Goal: Task Accomplishment & Management: Manage account settings

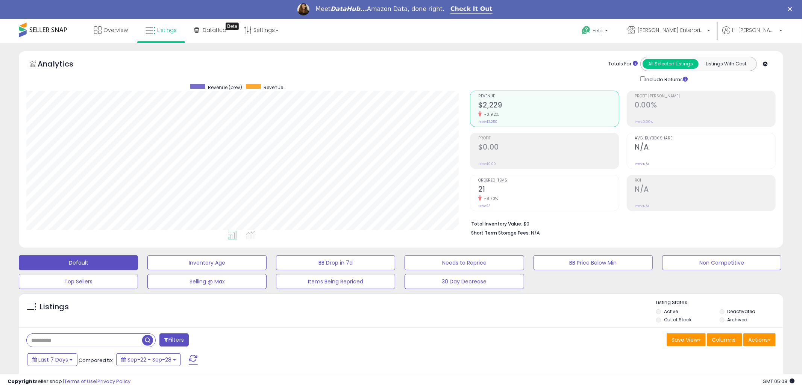
scroll to position [154, 443]
click at [716, 64] on button "Listings With Cost" at bounding box center [726, 64] width 56 height 10
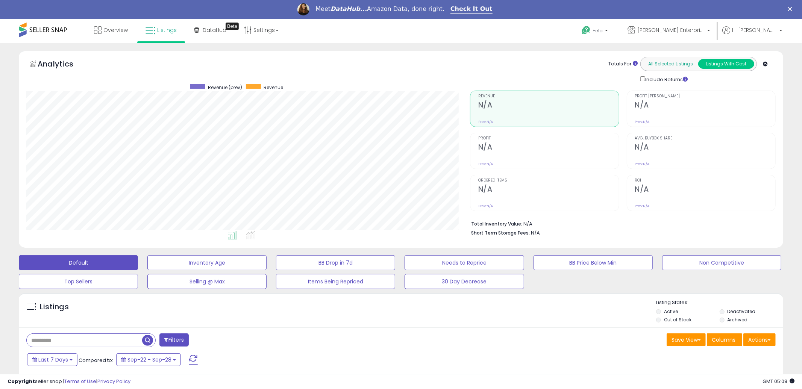
click at [673, 67] on button "All Selected Listings" at bounding box center [670, 64] width 56 height 10
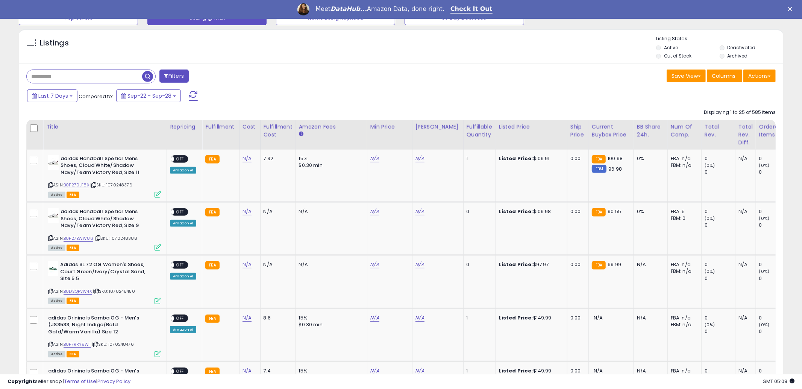
scroll to position [263, 0]
click at [178, 156] on span "OFF" at bounding box center [180, 159] width 12 height 6
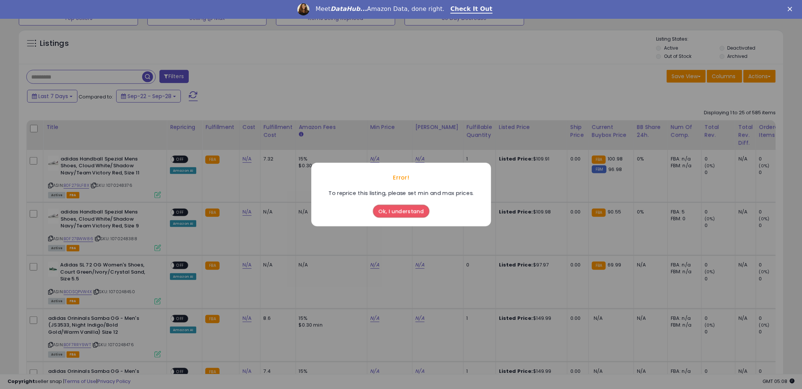
click at [218, 165] on div "Error! To reprice this listing, please set min and max prices. Ok, I understand" at bounding box center [401, 194] width 802 height 389
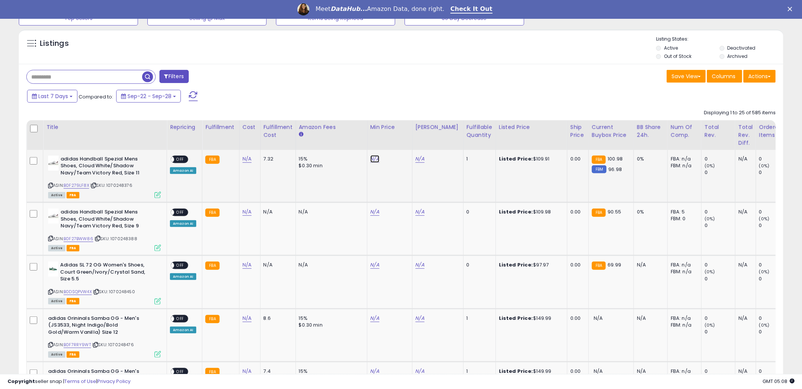
click at [370, 155] on link "N/A" at bounding box center [374, 159] width 9 height 8
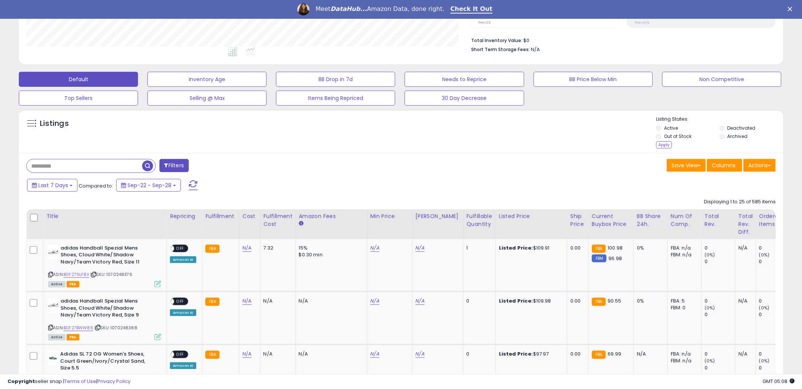
scroll to position [193, 0]
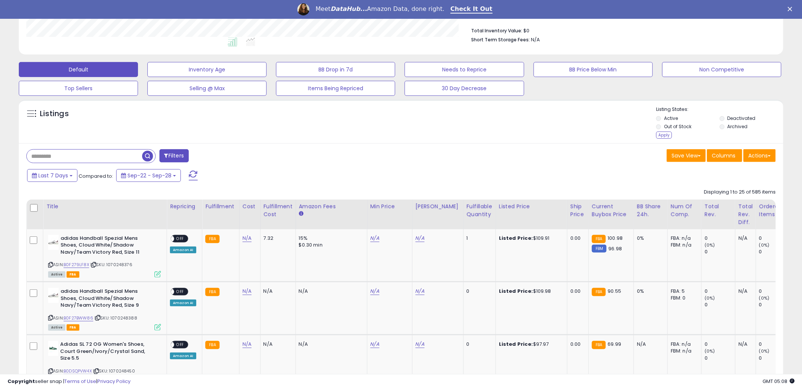
click at [636, 129] on div "Listings" at bounding box center [401, 123] width 764 height 35
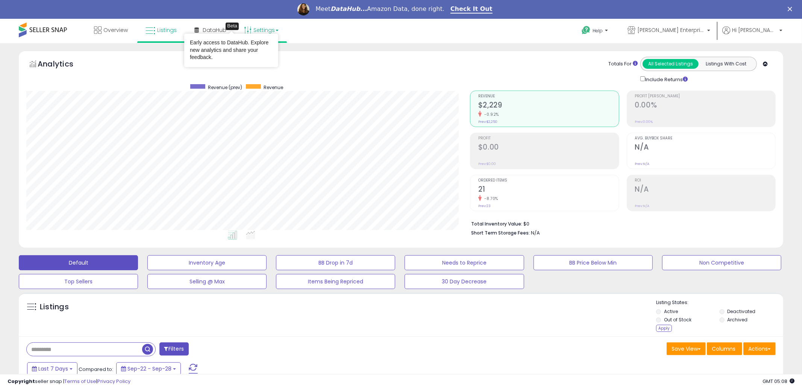
click at [268, 25] on link "Settings" at bounding box center [261, 30] width 46 height 23
click at [264, 56] on link "Store settings" at bounding box center [262, 56] width 34 height 7
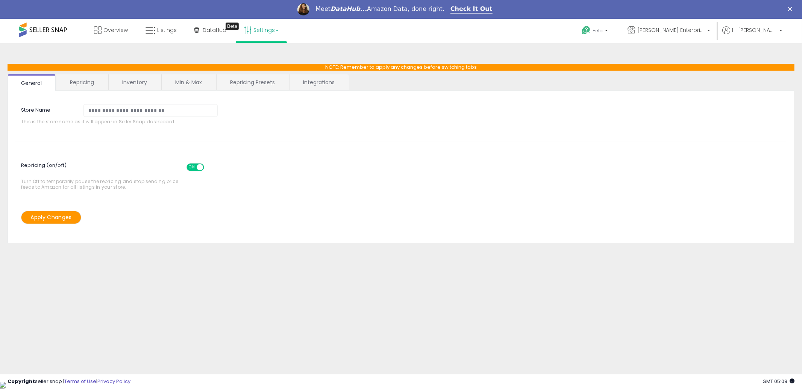
click at [272, 36] on link "Settings" at bounding box center [261, 30] width 46 height 23
click at [259, 78] on link "User settings" at bounding box center [261, 76] width 32 height 7
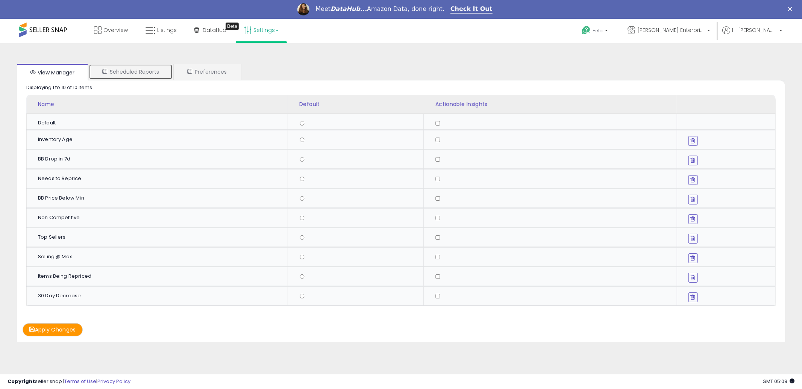
click at [160, 71] on link "Scheduled Reports" at bounding box center [131, 72] width 84 height 16
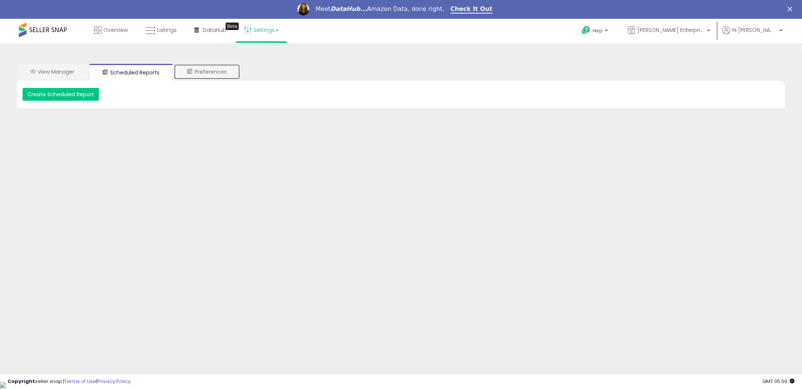
click at [198, 67] on link "Preferences" at bounding box center [207, 72] width 67 height 16
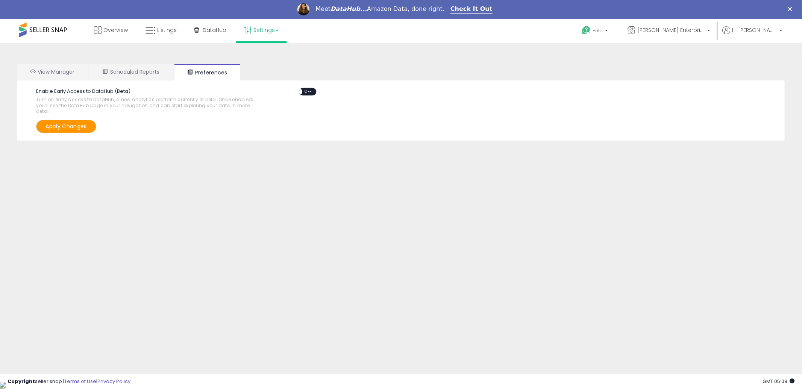
click at [262, 26] on link "Settings" at bounding box center [261, 30] width 46 height 23
click at [267, 55] on link "Store settings" at bounding box center [262, 56] width 34 height 7
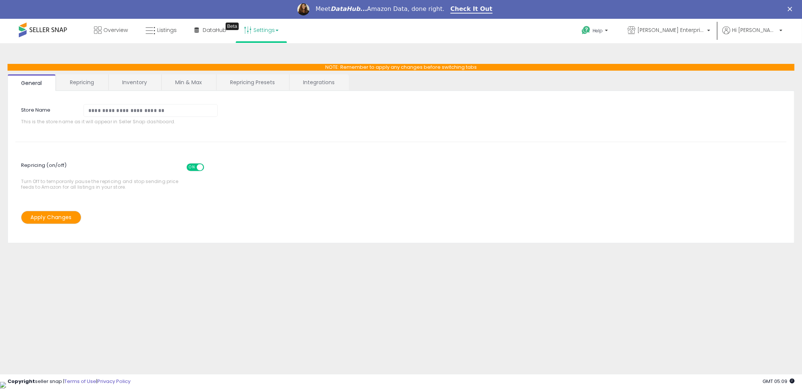
click at [89, 87] on link "Repricing" at bounding box center [81, 82] width 51 height 16
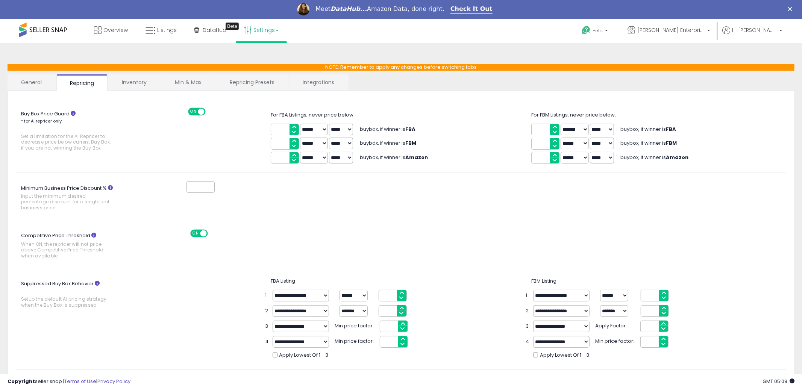
click at [577, 131] on select "****** *******" at bounding box center [574, 130] width 28 height 12
click at [602, 30] on span "Help" at bounding box center [597, 30] width 10 height 6
click at [716, 25] on link "Navar Enterprises Unlimited" at bounding box center [669, 31] width 94 height 24
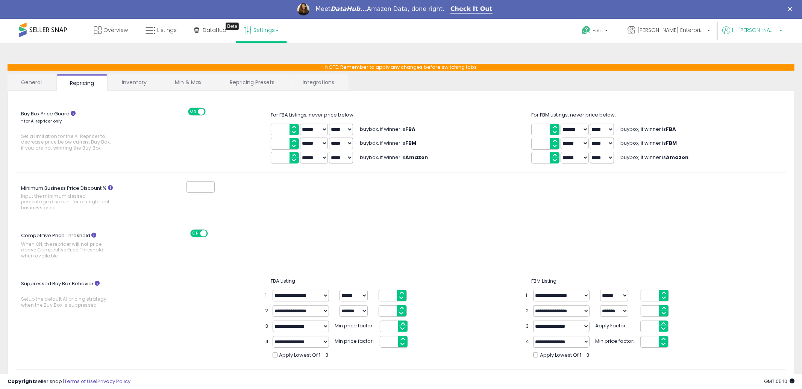
click at [767, 30] on span "Hi [PERSON_NAME]" at bounding box center [754, 30] width 45 height 8
click at [143, 77] on link "Inventory" at bounding box center [134, 82] width 52 height 16
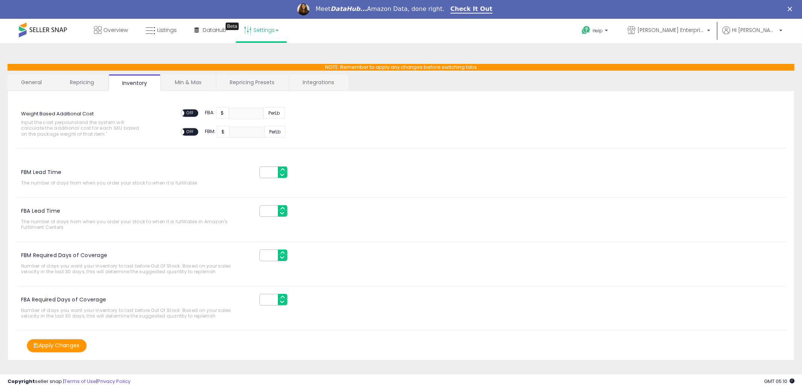
click at [173, 79] on link "Min & Max" at bounding box center [188, 82] width 54 height 16
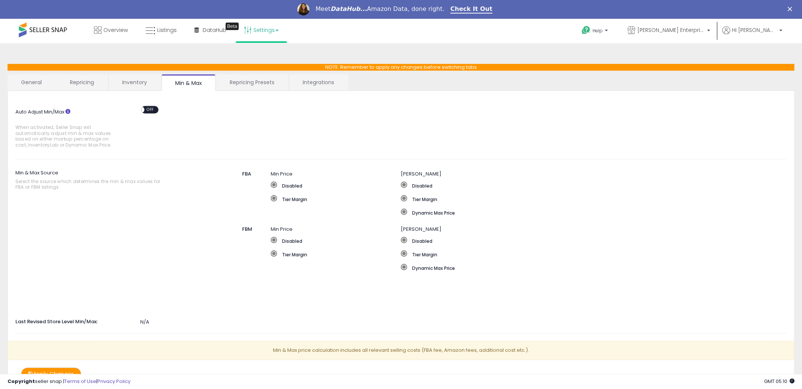
click at [246, 79] on link "Repricing Presets" at bounding box center [252, 82] width 72 height 16
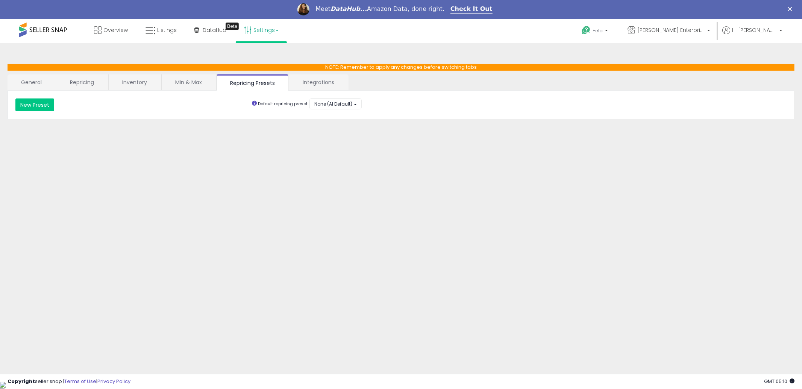
click at [313, 79] on link "Integrations" at bounding box center [318, 82] width 59 height 16
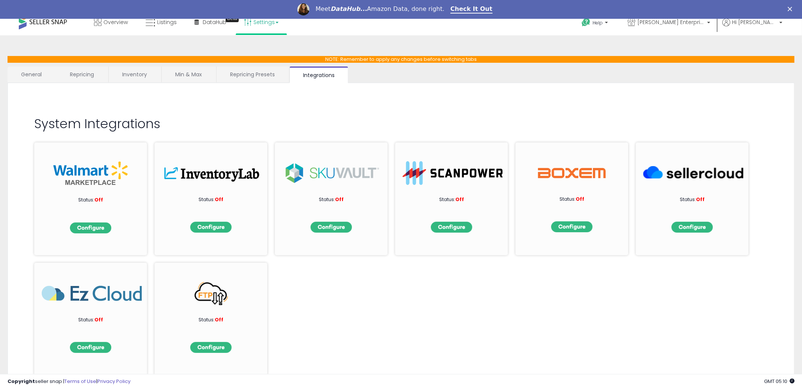
scroll to position [9, 0]
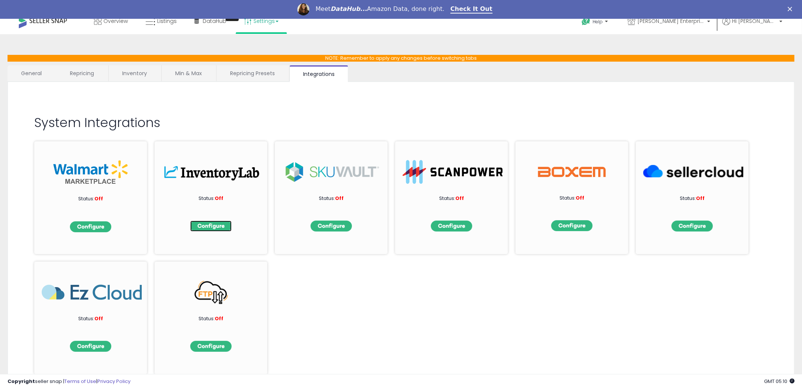
click at [207, 226] on img at bounding box center [210, 226] width 41 height 11
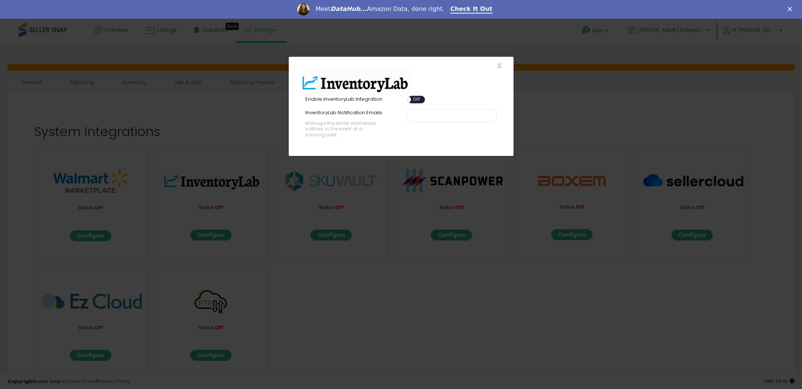
click at [409, 98] on span at bounding box center [407, 100] width 6 height 6
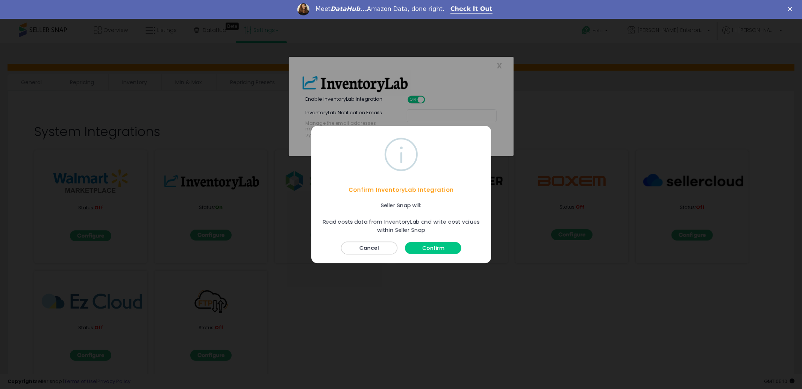
click at [424, 246] on button "Confirm" at bounding box center [433, 248] width 56 height 12
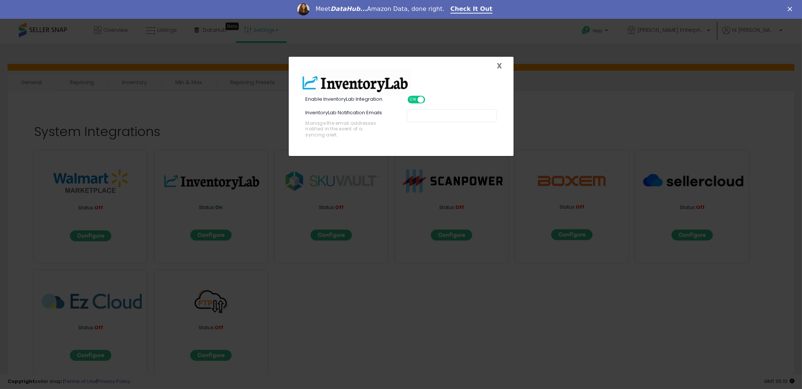
click at [501, 66] on span "X" at bounding box center [499, 66] width 5 height 11
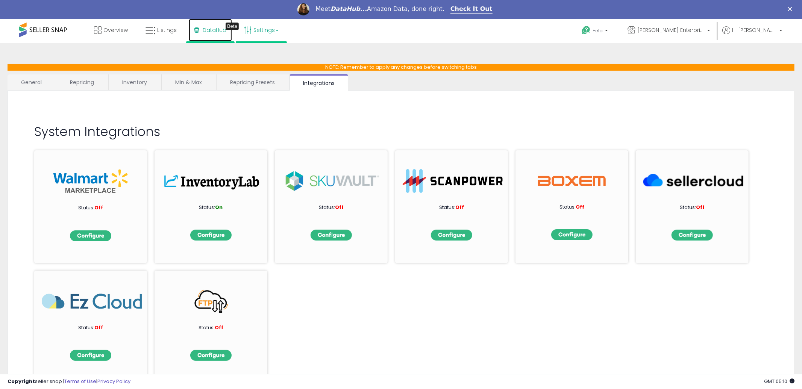
click at [207, 32] on span "DataHub" at bounding box center [215, 30] width 24 height 8
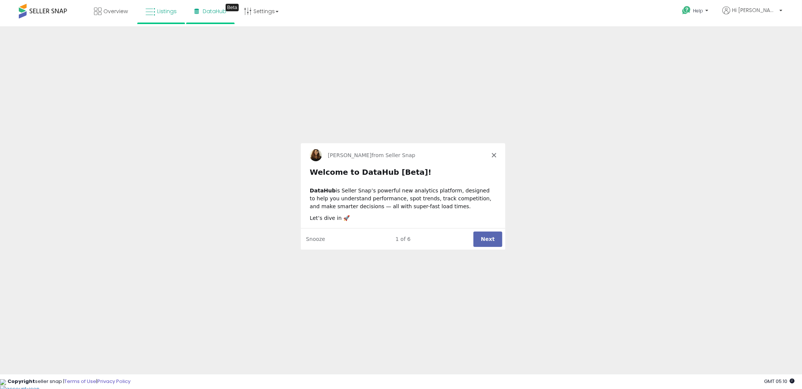
click at [487, 237] on button "Next" at bounding box center [487, 238] width 29 height 15
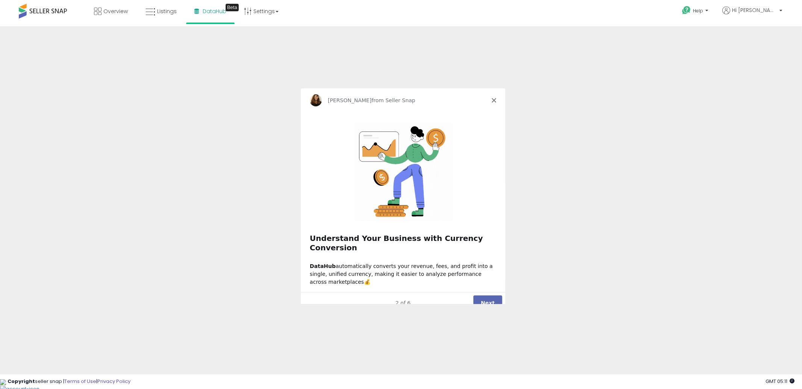
click at [484, 295] on button "Next" at bounding box center [487, 302] width 29 height 15
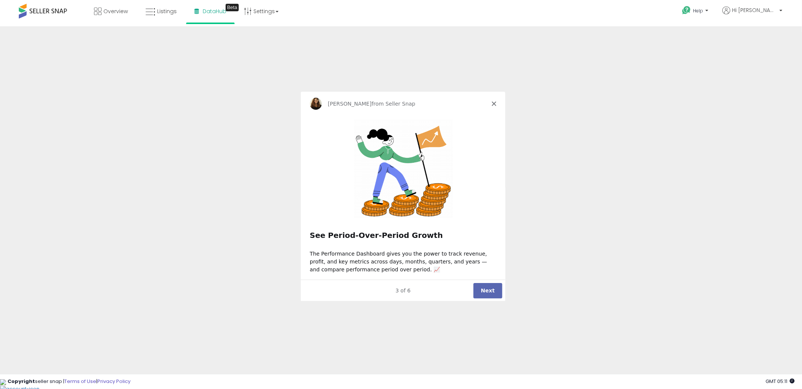
click at [487, 288] on button "Next" at bounding box center [487, 290] width 29 height 15
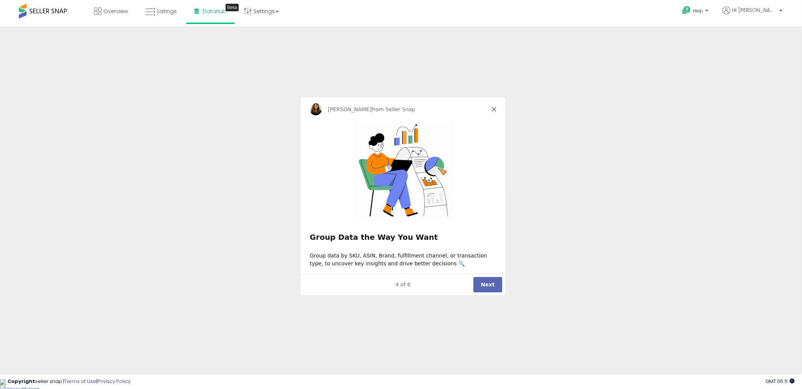
click at [487, 288] on button "Next" at bounding box center [487, 284] width 29 height 15
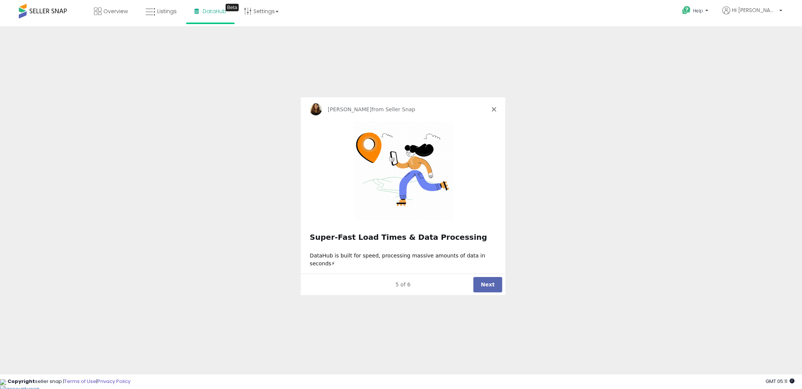
click at [487, 288] on button "Next" at bounding box center [487, 284] width 29 height 15
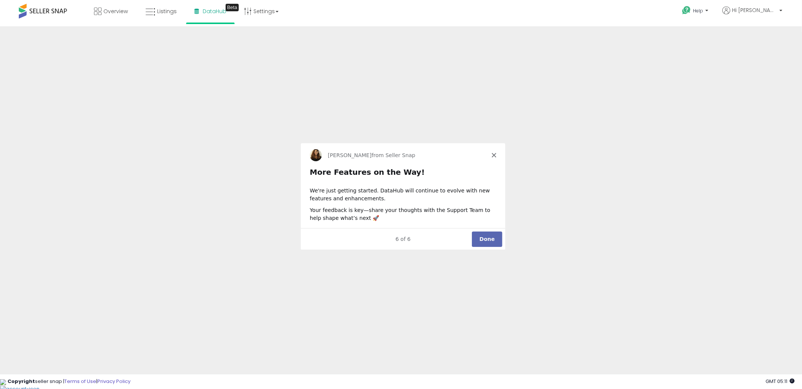
click at [487, 235] on button "Done" at bounding box center [486, 238] width 30 height 15
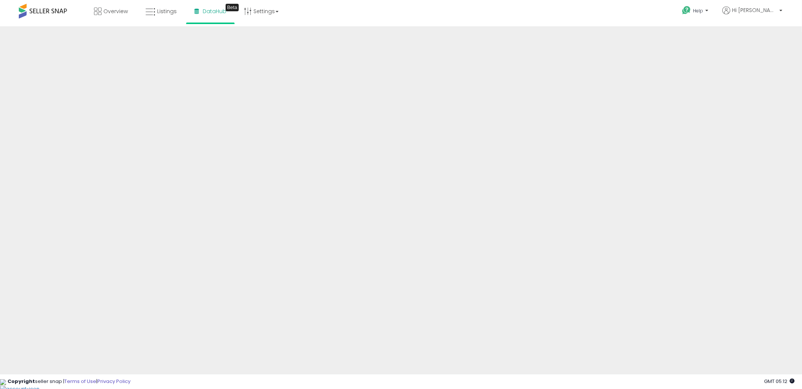
click at [291, 19] on div "Overview Listings Beta" at bounding box center [259, 16] width 531 height 32
